Goal: Navigation & Orientation: Go to known website

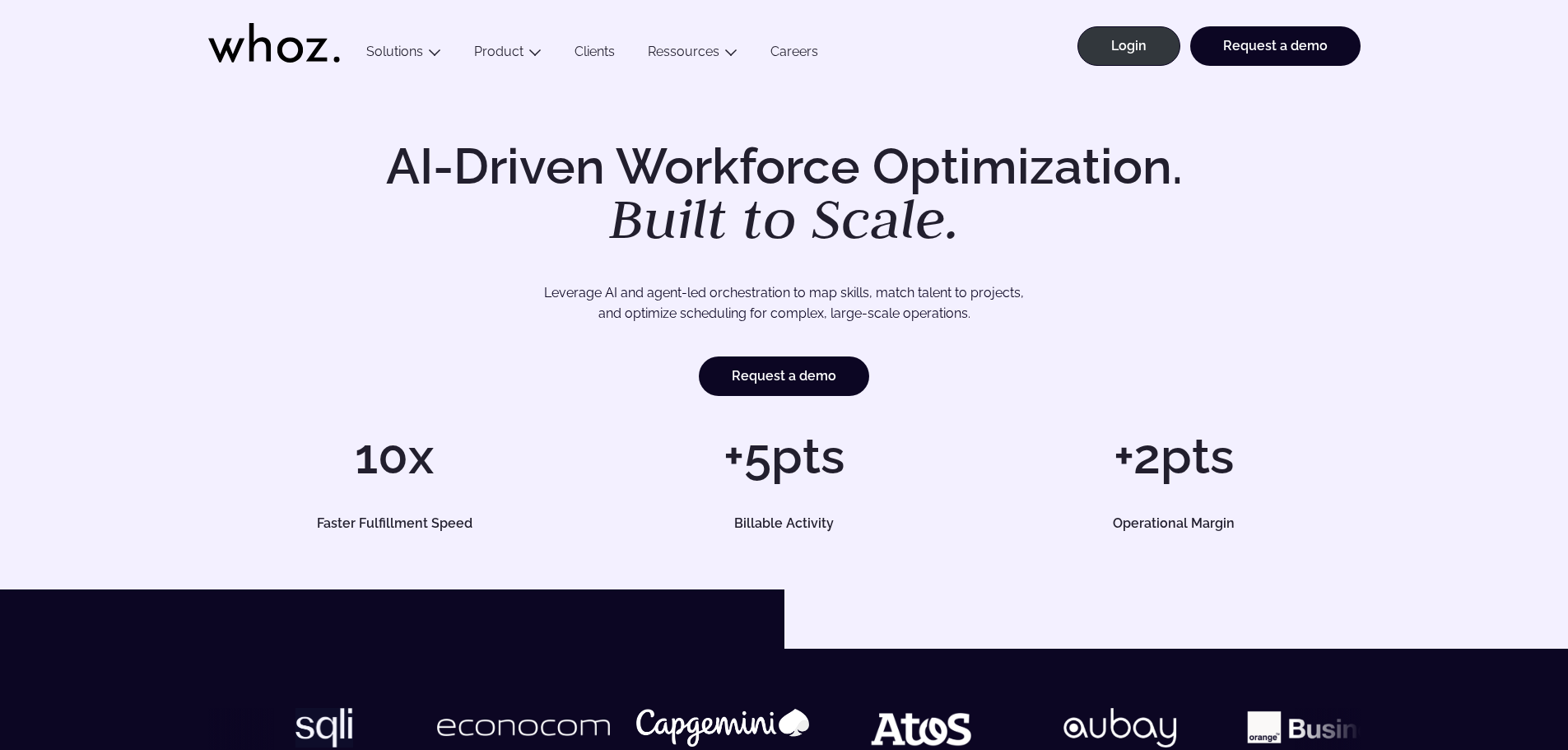
drag, startPoint x: 1277, startPoint y: 182, endPoint x: 1228, endPoint y: 123, distance: 76.7
click at [1277, 182] on div "AI-Driven Workforce Optimization. Built to Scale. Leverage AI and agent-led orc…" at bounding box center [785, 269] width 1153 height 254
click at [1165, 35] on link "Login" at bounding box center [1130, 47] width 103 height 40
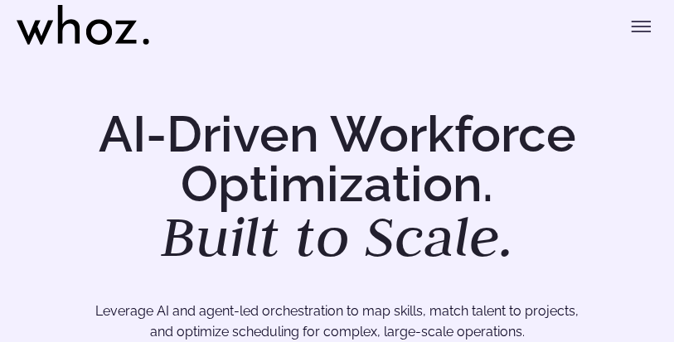
click at [631, 24] on icon "Toggle menu" at bounding box center [641, 27] width 20 height 20
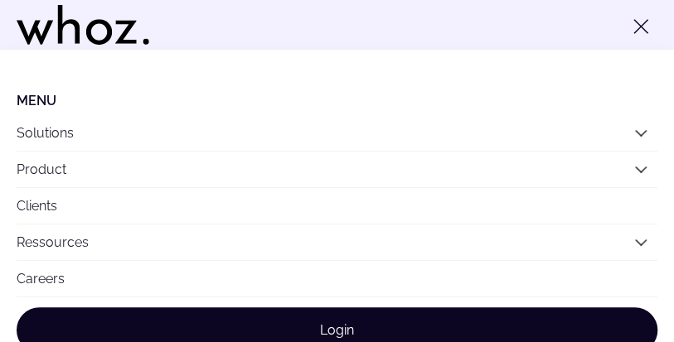
click at [333, 324] on link "Login" at bounding box center [337, 330] width 640 height 46
